Goal: Information Seeking & Learning: Understand process/instructions

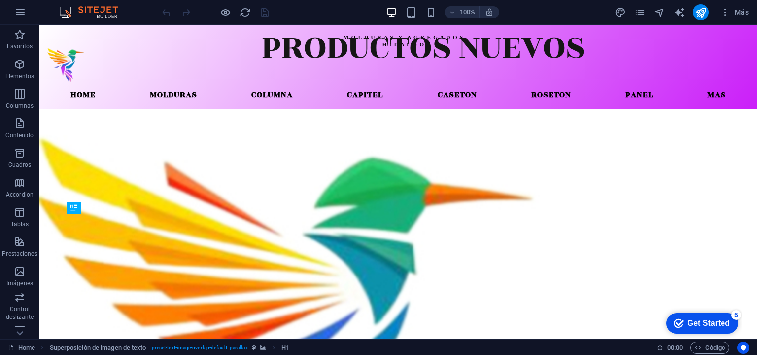
click at [697, 319] on div "Get Started" at bounding box center [709, 323] width 42 height 9
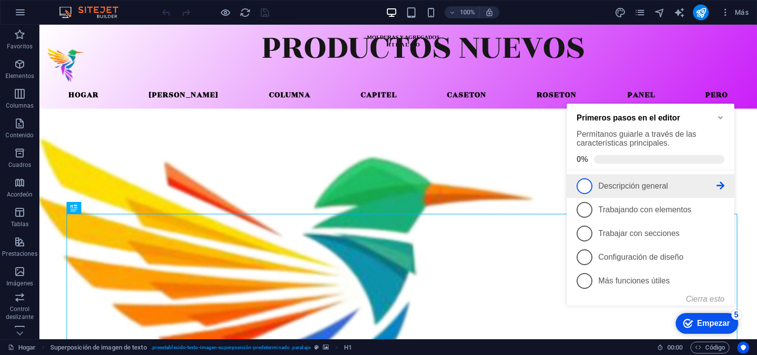
click at [584, 186] on span "1" at bounding box center [585, 186] width 16 height 16
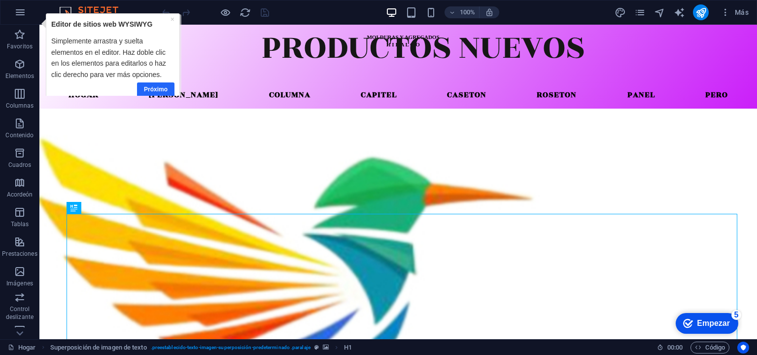
click at [161, 88] on font "Próximo" at bounding box center [156, 88] width 24 height 7
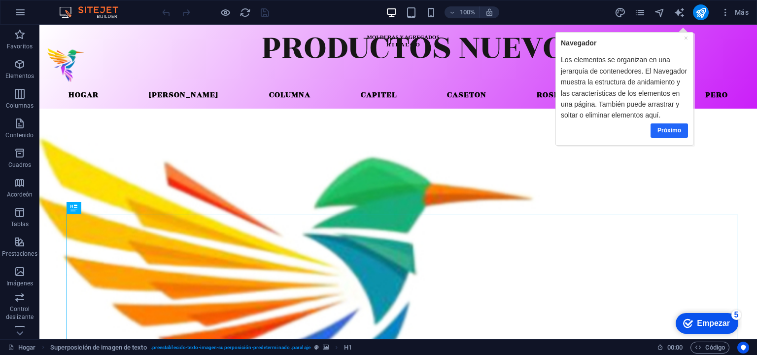
click at [666, 131] on font "Próximo" at bounding box center [669, 129] width 24 height 7
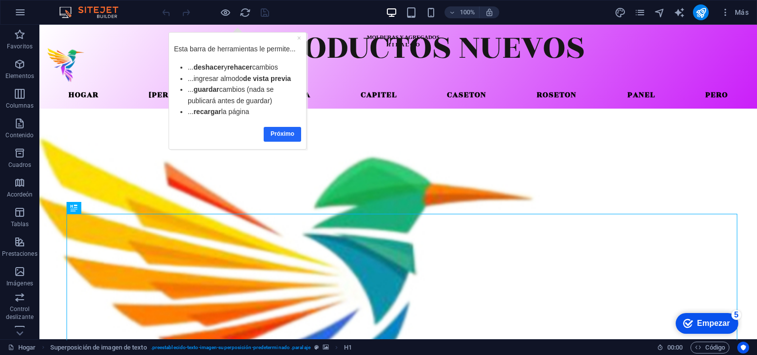
click at [276, 130] on font "Próximo" at bounding box center [283, 133] width 24 height 7
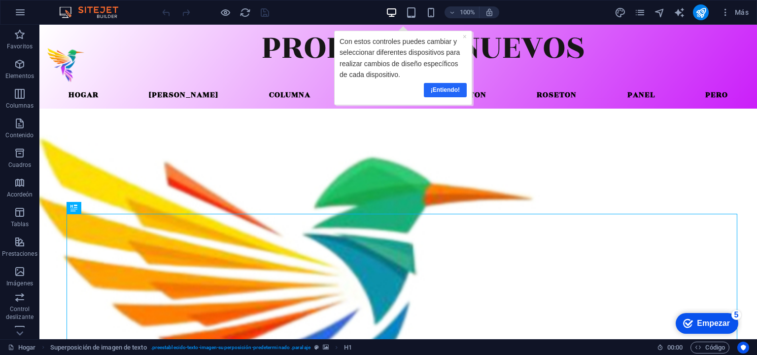
click at [453, 88] on font "¡Entiendo!" at bounding box center [444, 89] width 29 height 7
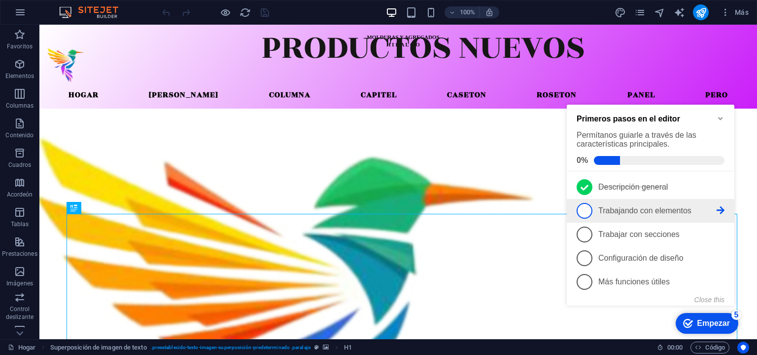
click at [612, 203] on link "2 Trabajando con elementos - incompleto" at bounding box center [651, 211] width 148 height 16
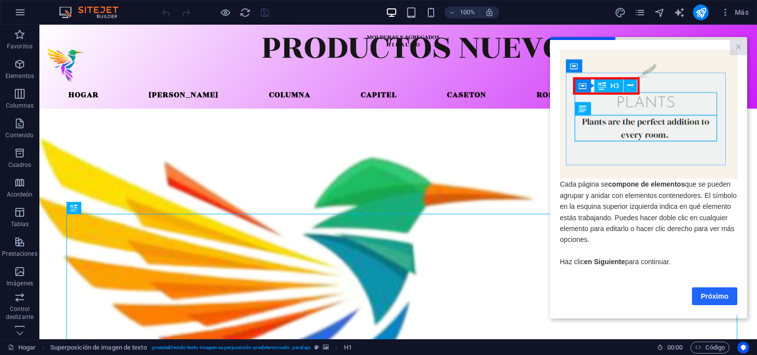
click at [711, 295] on font "Próximo" at bounding box center [715, 295] width 28 height 8
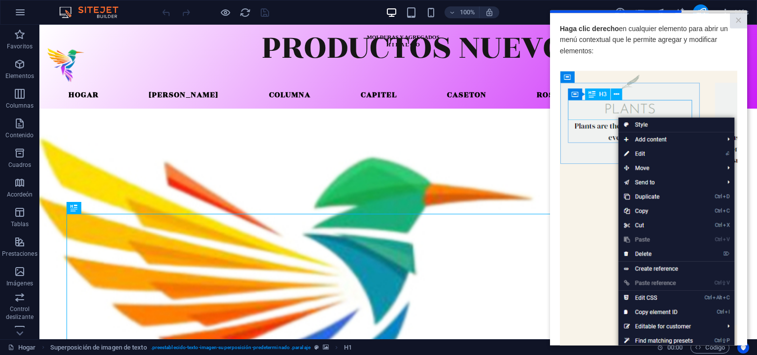
scroll to position [114, 0]
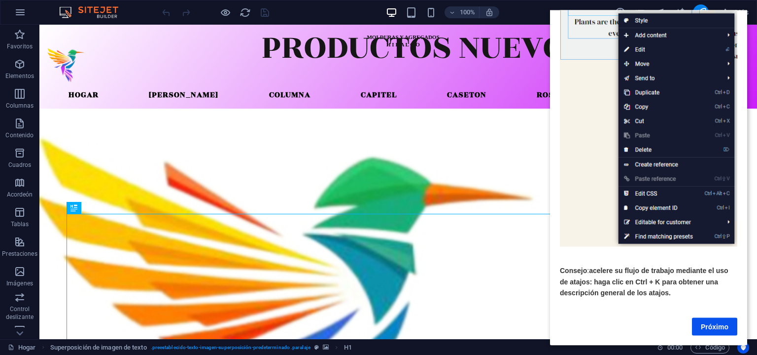
click at [715, 307] on div "Próximo" at bounding box center [649, 320] width 178 height 30
click at [714, 317] on link "Próximo" at bounding box center [714, 326] width 45 height 18
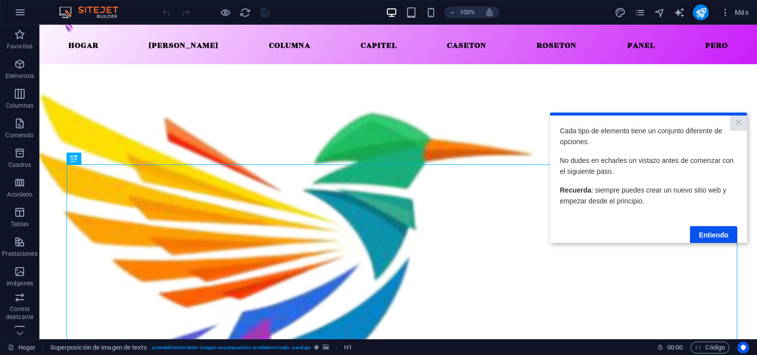
scroll to position [18, 0]
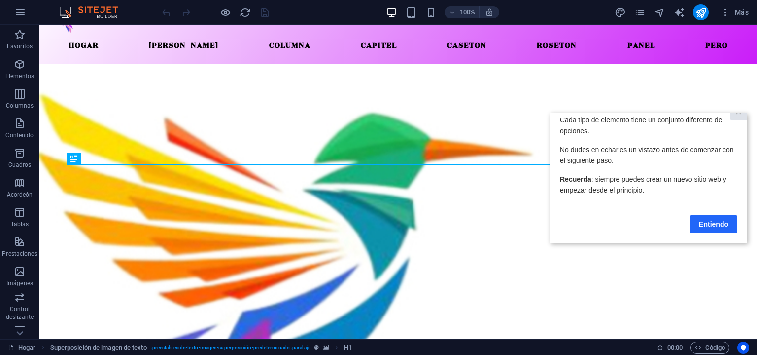
click at [707, 219] on font "Entiendo" at bounding box center [714, 223] width 30 height 8
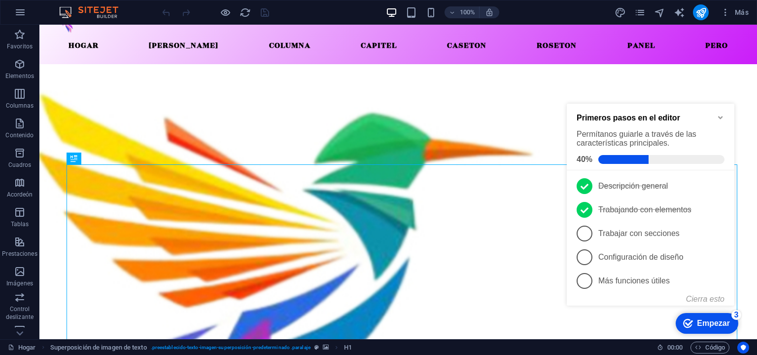
scroll to position [0, 0]
click at [585, 232] on span "3" at bounding box center [585, 233] width 16 height 16
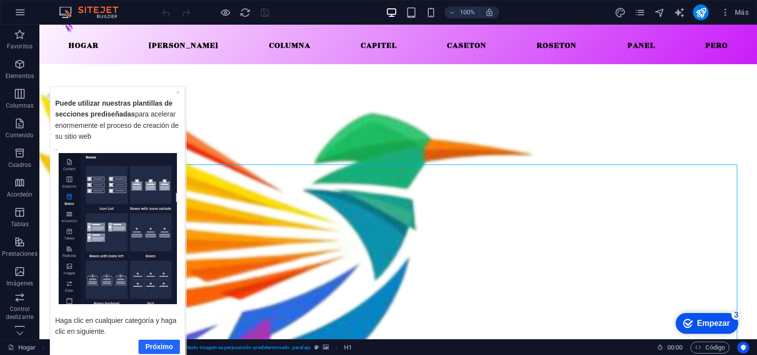
click at [160, 345] on font "Próximo" at bounding box center [159, 346] width 28 height 8
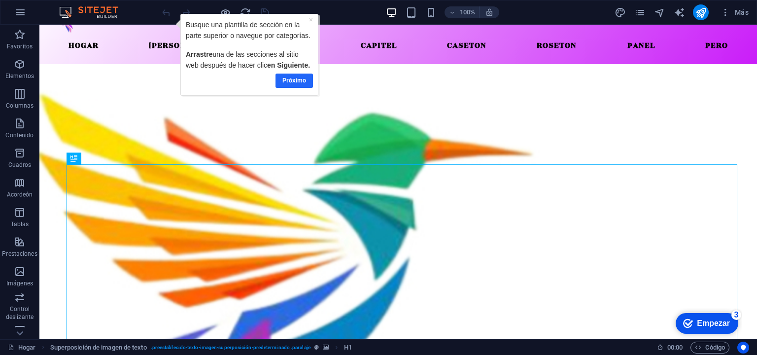
click at [297, 80] on font "Próximo" at bounding box center [295, 79] width 24 height 7
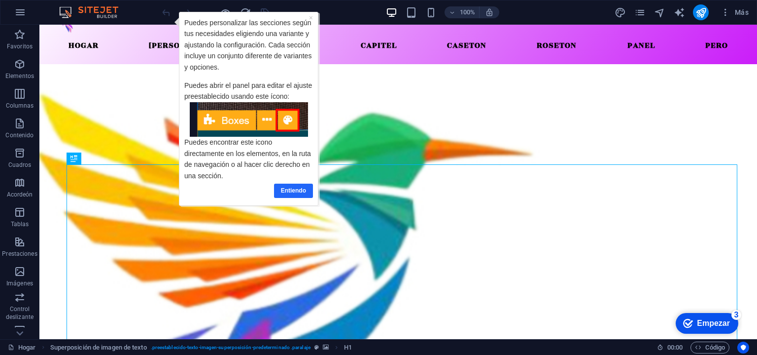
click at [297, 189] on font "Entiendo" at bounding box center [293, 189] width 25 height 7
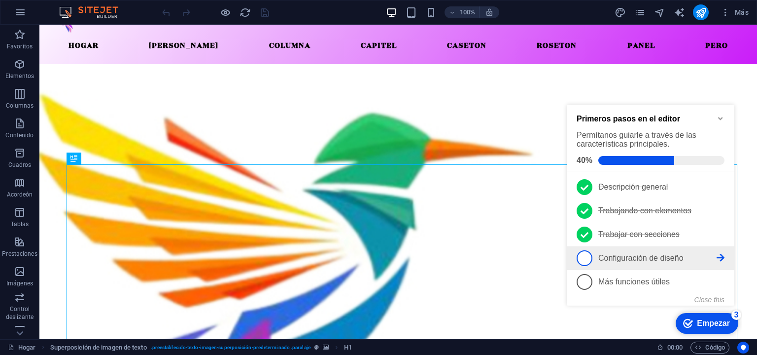
click at [623, 254] on font "Configuración de diseño" at bounding box center [641, 257] width 85 height 8
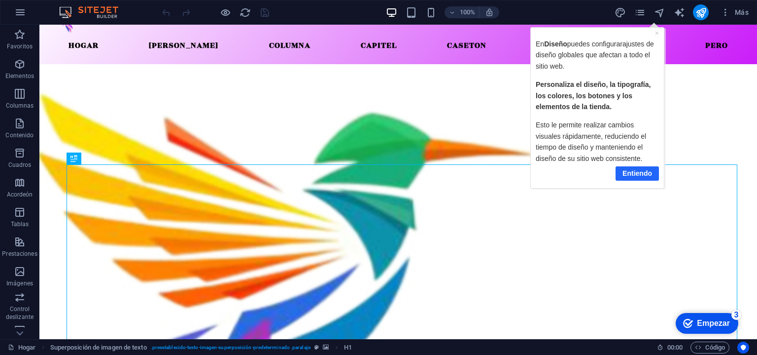
click at [629, 170] on font "Entiendo" at bounding box center [637, 173] width 30 height 8
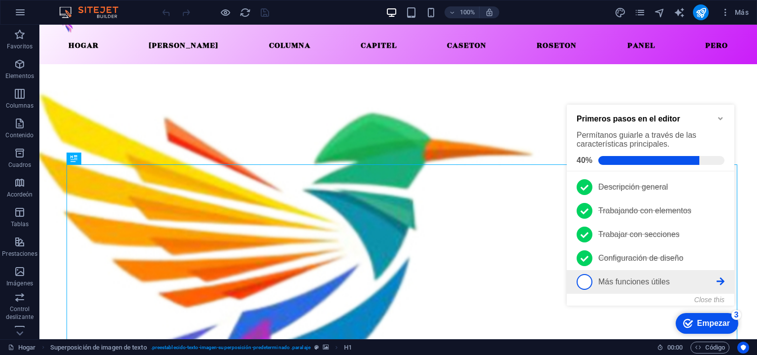
click at [613, 277] on font "Más funciones útiles" at bounding box center [635, 281] width 72 height 8
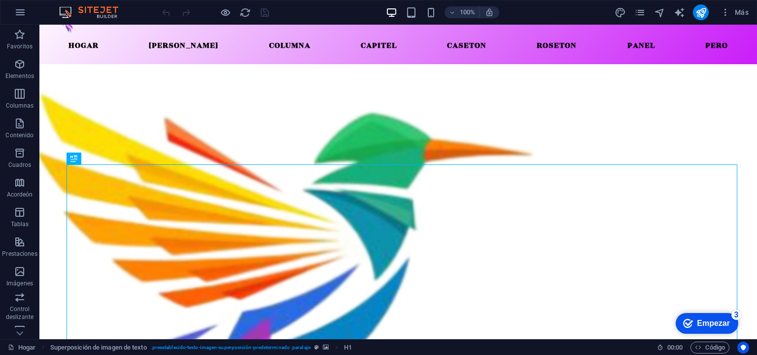
click at [706, 321] on font "Empezar" at bounding box center [713, 323] width 33 height 8
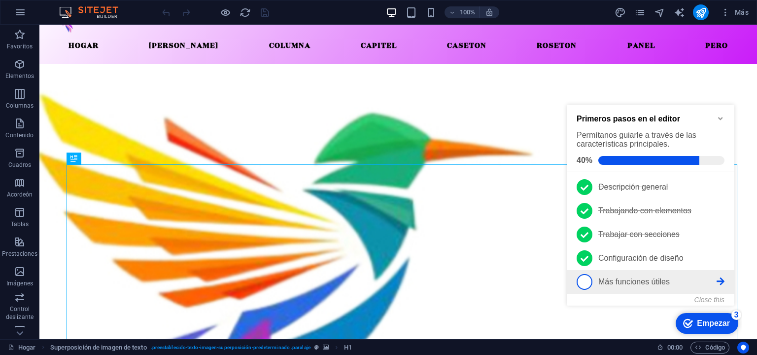
click at [584, 281] on span "5" at bounding box center [585, 282] width 16 height 16
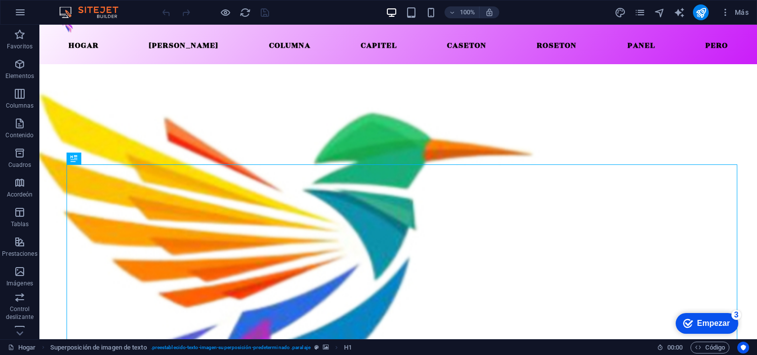
click at [701, 320] on font "Empezar" at bounding box center [713, 323] width 33 height 8
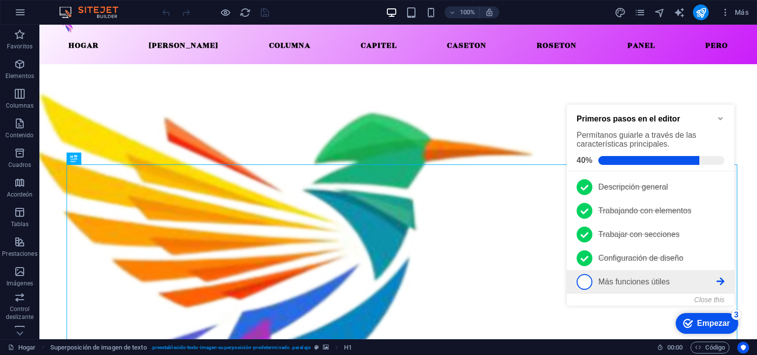
click at [720, 278] on icon at bounding box center [721, 281] width 8 height 8
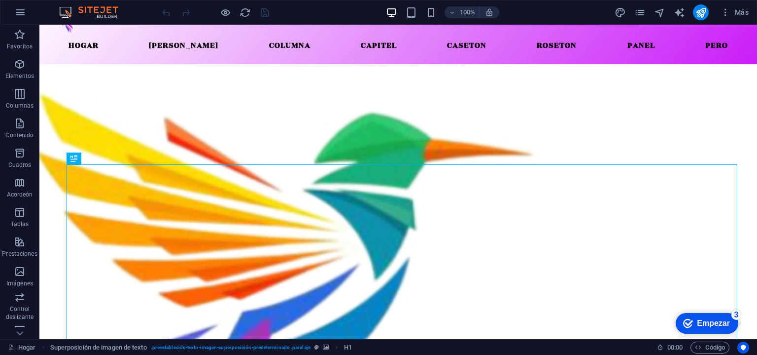
click at [710, 314] on div "checkmark Empezar 3" at bounding box center [707, 323] width 63 height 21
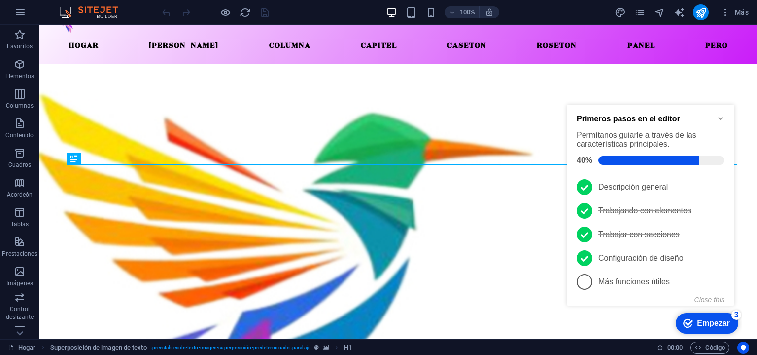
click at [719, 115] on icon "Minimize checklist" at bounding box center [721, 118] width 8 height 8
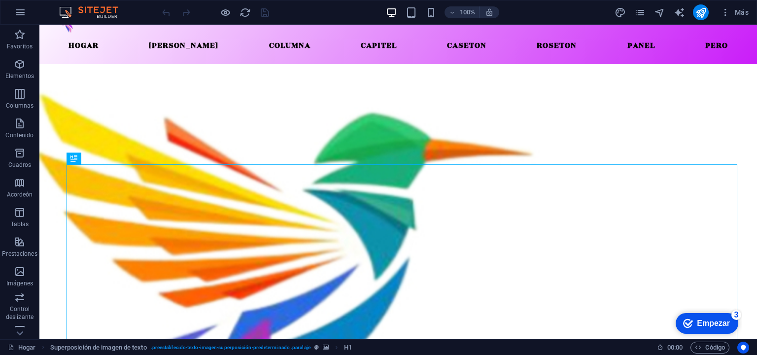
click at [710, 319] on font "Empezar" at bounding box center [713, 323] width 33 height 8
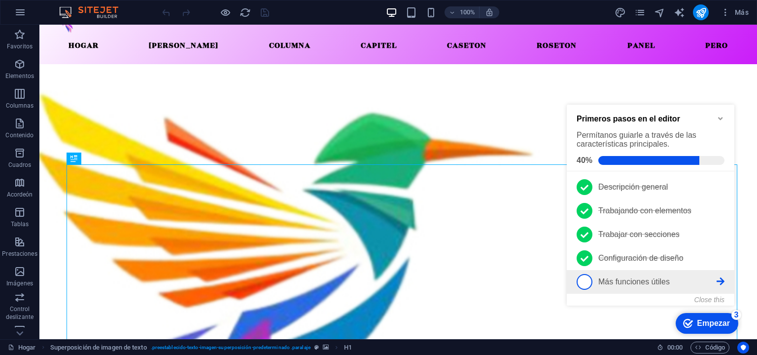
click at [587, 278] on span "5" at bounding box center [585, 282] width 16 height 16
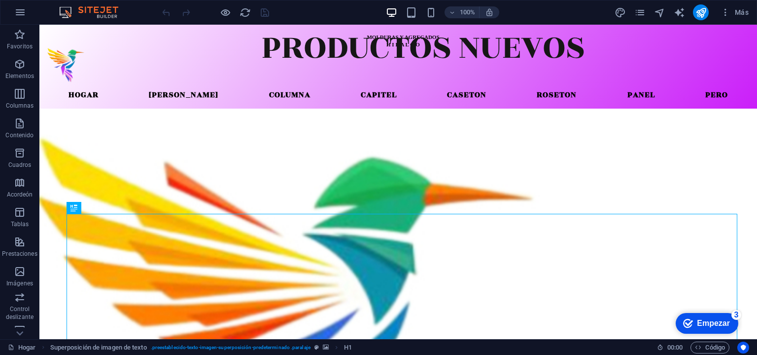
click at [719, 315] on div "checkmark Empezar 3" at bounding box center [707, 323] width 63 height 21
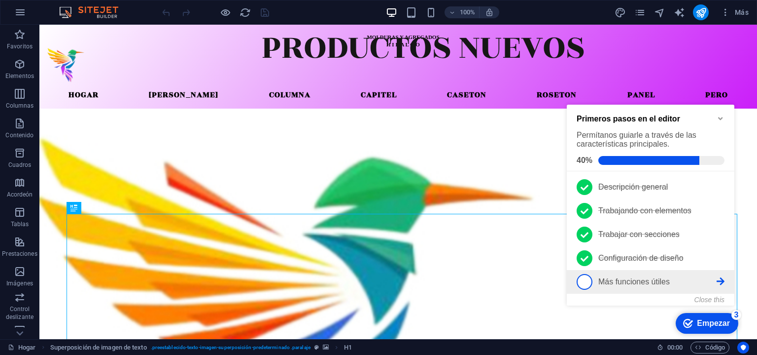
click at [588, 275] on span "5" at bounding box center [585, 282] width 16 height 16
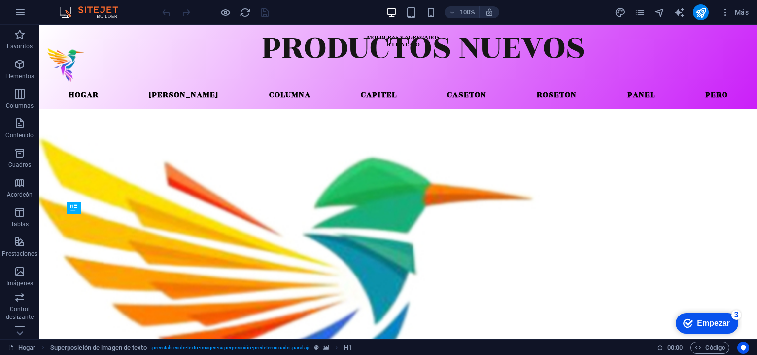
click at [716, 317] on div "checkmark Empezar 3" at bounding box center [707, 323] width 63 height 21
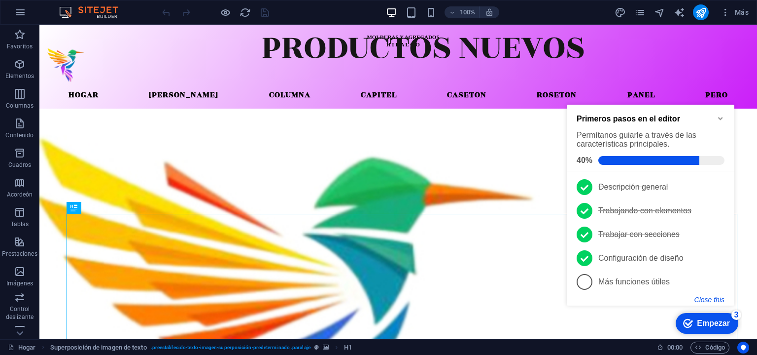
click at [721, 297] on button "Close this" at bounding box center [710, 299] width 30 height 8
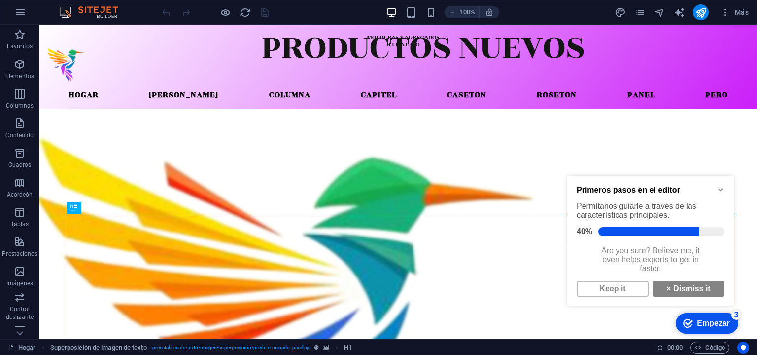
scroll to position [6, 0]
click at [628, 287] on link "Keep it" at bounding box center [613, 289] width 72 height 16
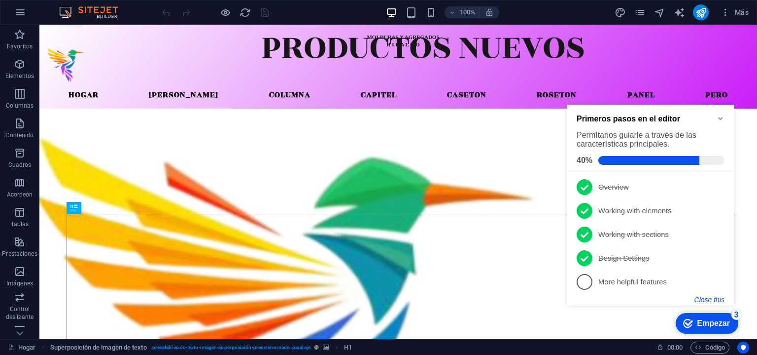
click at [720, 295] on button "Close this" at bounding box center [710, 299] width 30 height 8
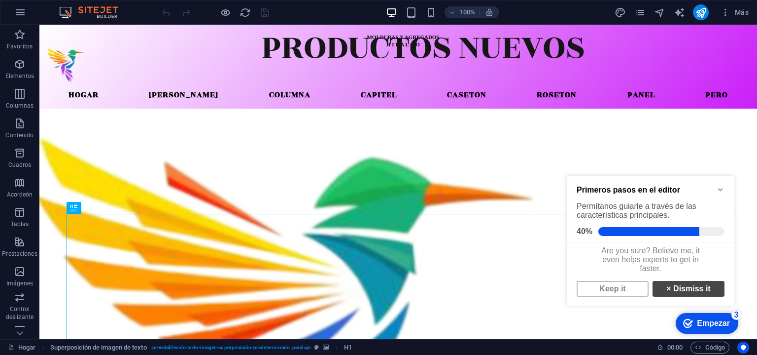
click at [681, 289] on link "× Dismiss it" at bounding box center [689, 289] width 72 height 16
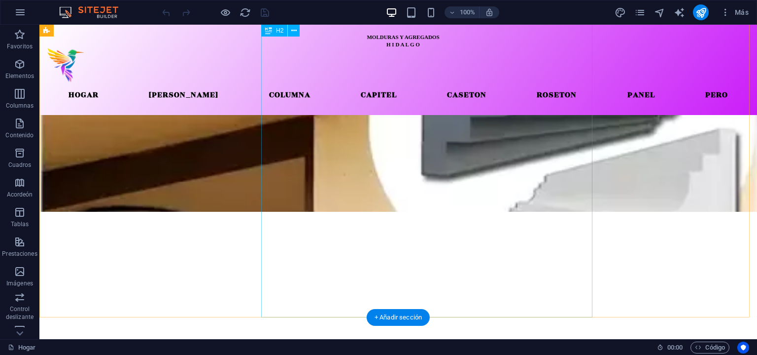
scroll to position [1578, 0]
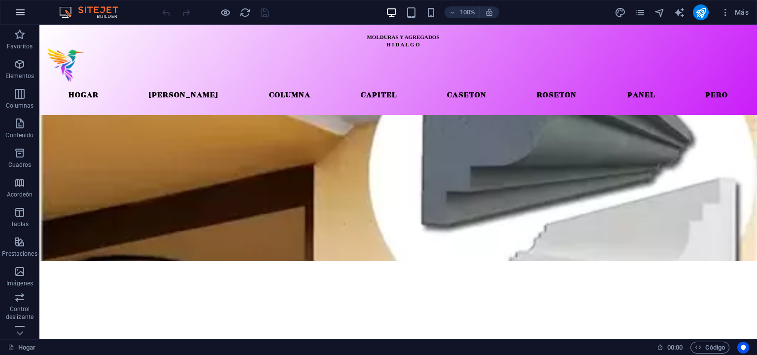
click at [0, 0] on icon "button" at bounding box center [0, 0] width 0 height 0
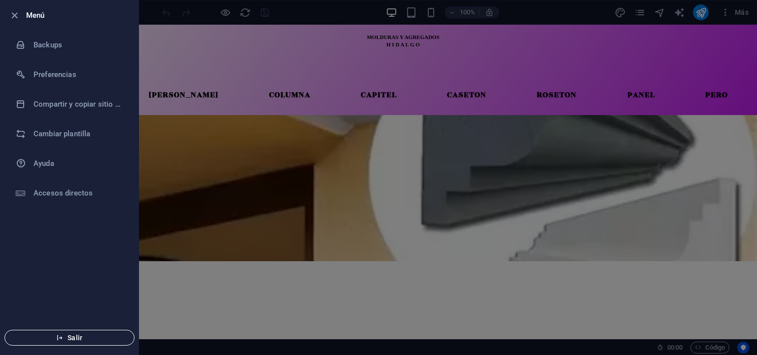
click at [57, 336] on icon "button" at bounding box center [59, 337] width 7 height 7
